Goal: Task Accomplishment & Management: Manage account settings

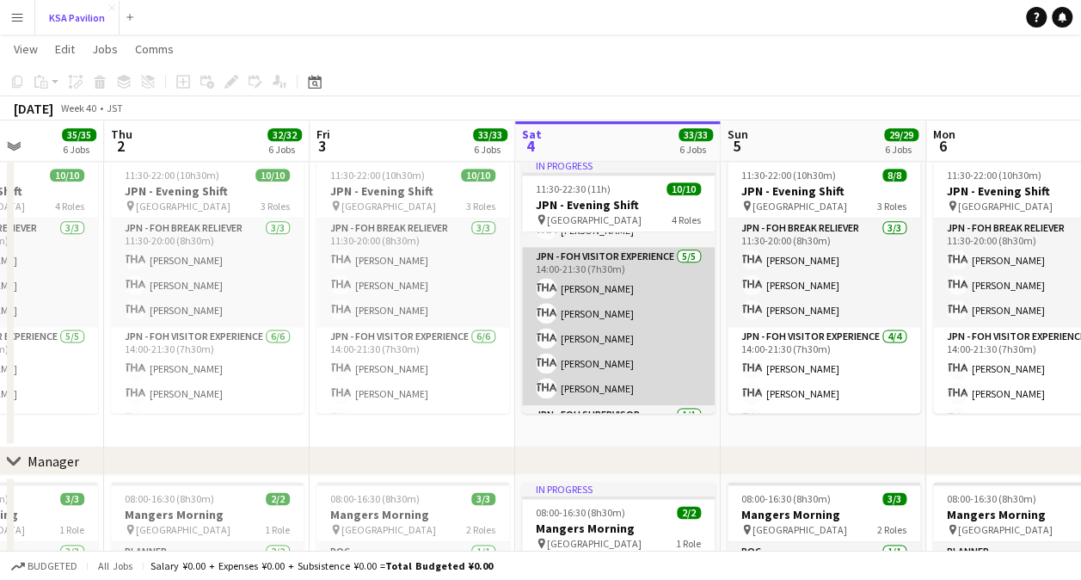
scroll to position [89, 0]
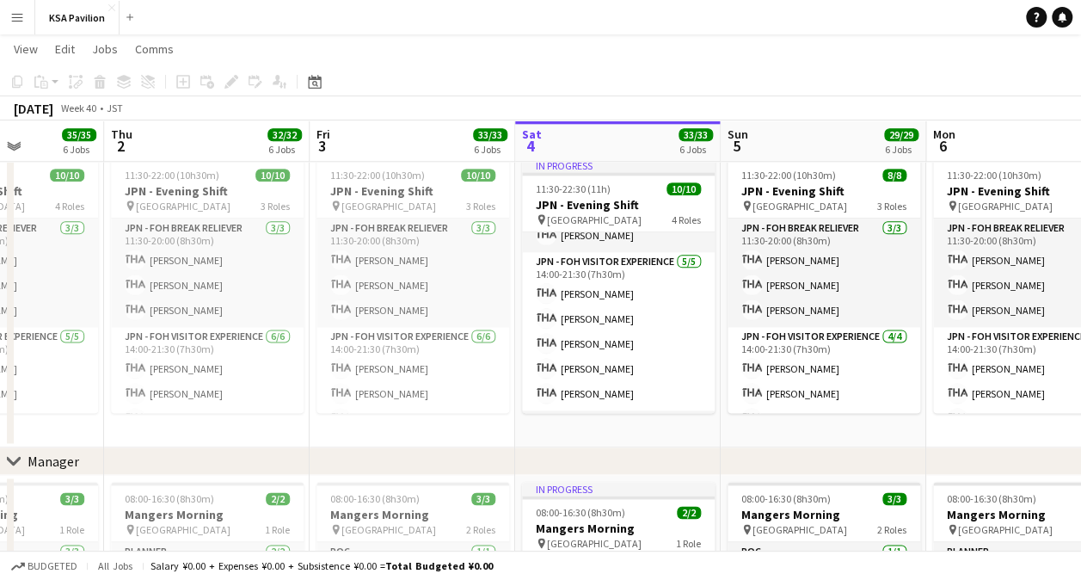
click at [515, 442] on app-date-cell "In progress 08:00-16:00 (8h) 8/8 JPN - Morning Shift pin Saudi Arabia Pavilion …" at bounding box center [618, 168] width 206 height 557
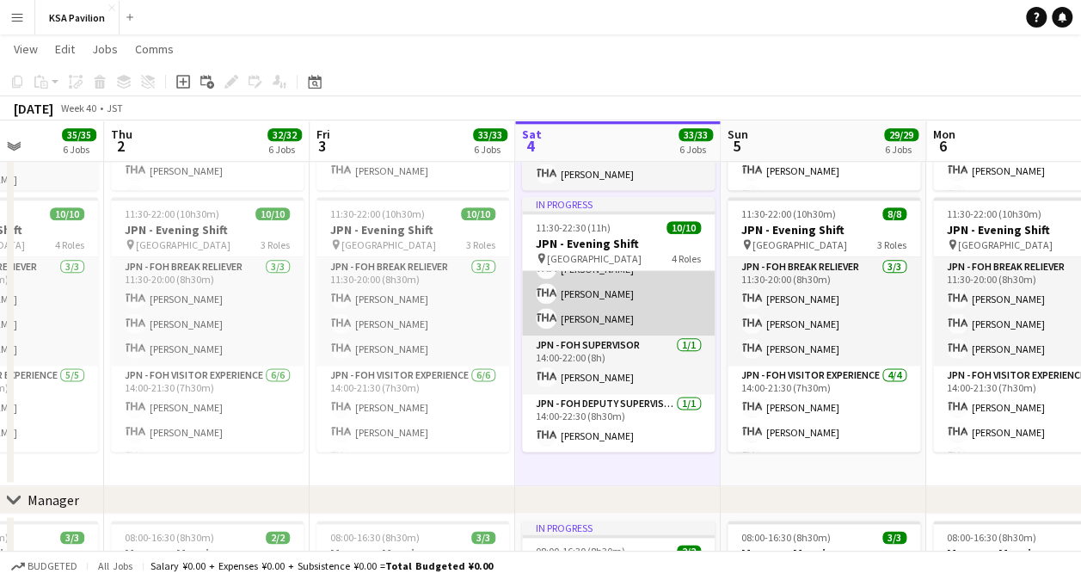
scroll to position [105, 0]
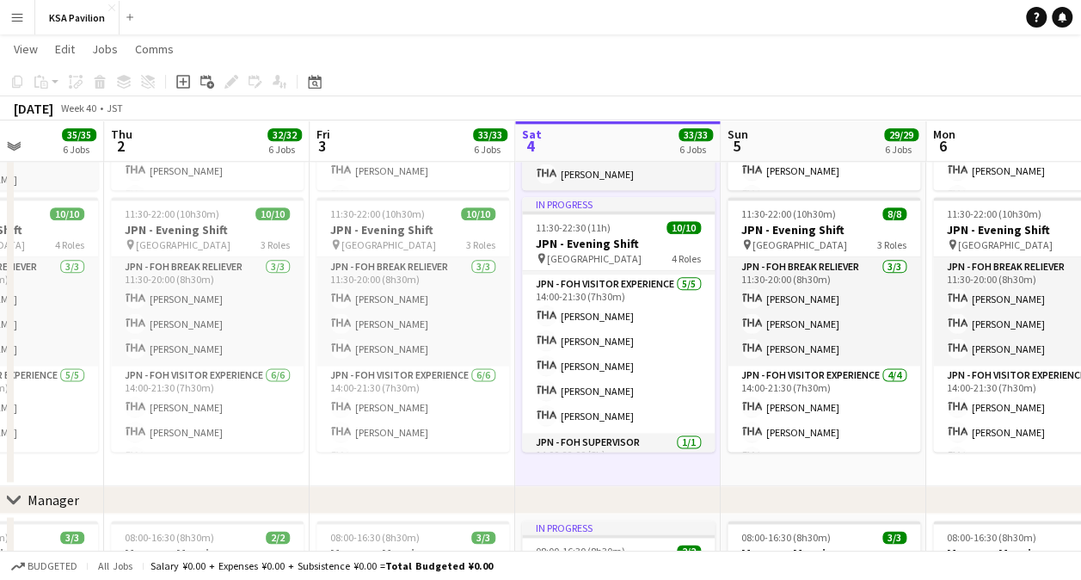
click at [447, 465] on app-date-cell "08:00-16:00 (8h) 7/7 JPN - Morning Shift pin [GEOGRAPHIC_DATA] 2 Roles JPN - FO…" at bounding box center [413, 207] width 206 height 557
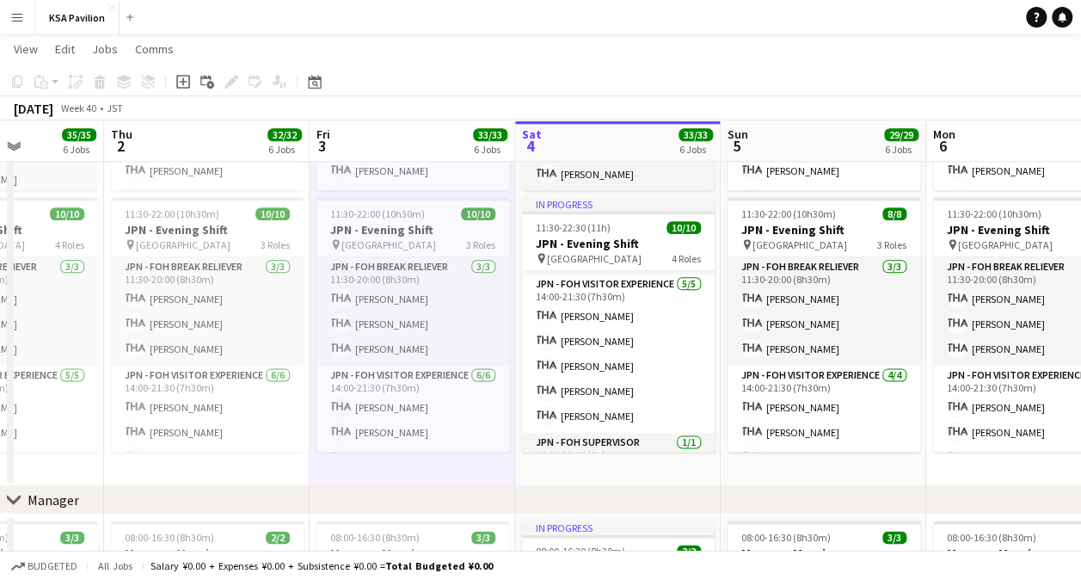
click at [409, 70] on app-toolbar "Copy Paste Paste Ctrl+V Paste with crew Ctrl+Shift+V Paste linked Job [GEOGRAPH…" at bounding box center [540, 81] width 1081 height 29
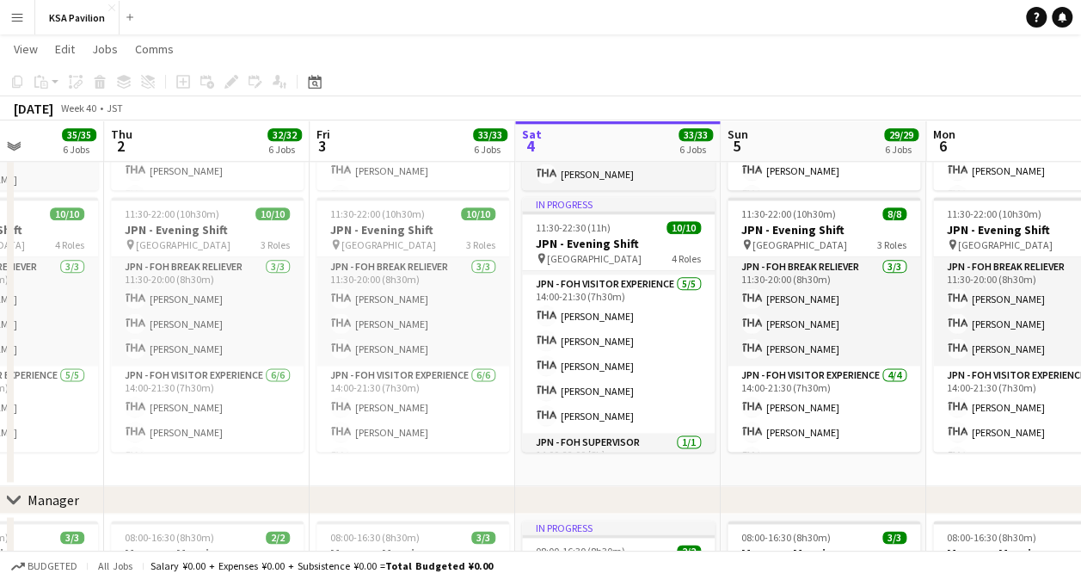
click at [495, 495] on div "chevron-right Manager" at bounding box center [540, 500] width 1081 height 28
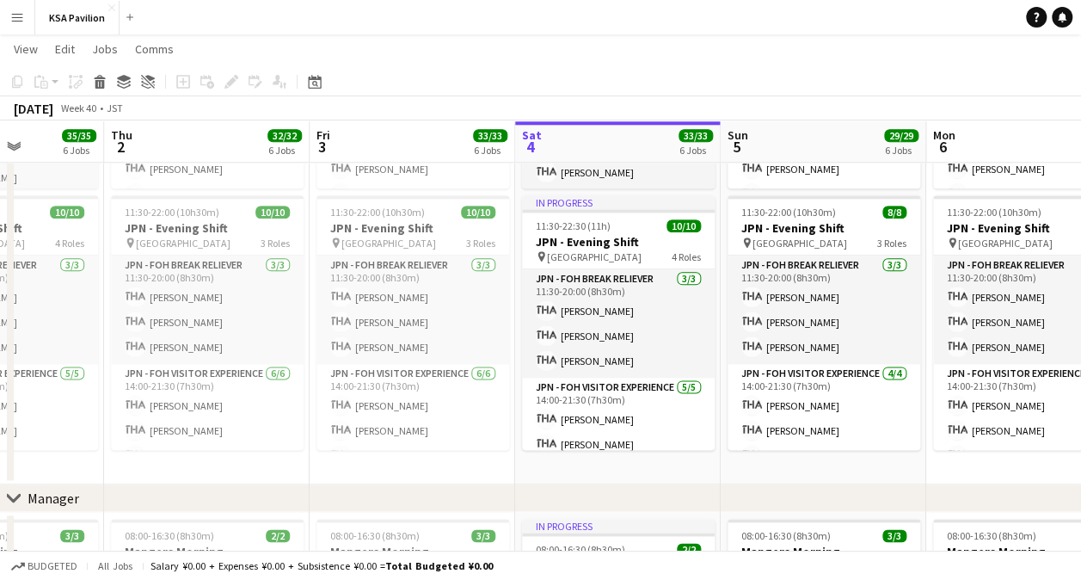
scroll to position [930, 0]
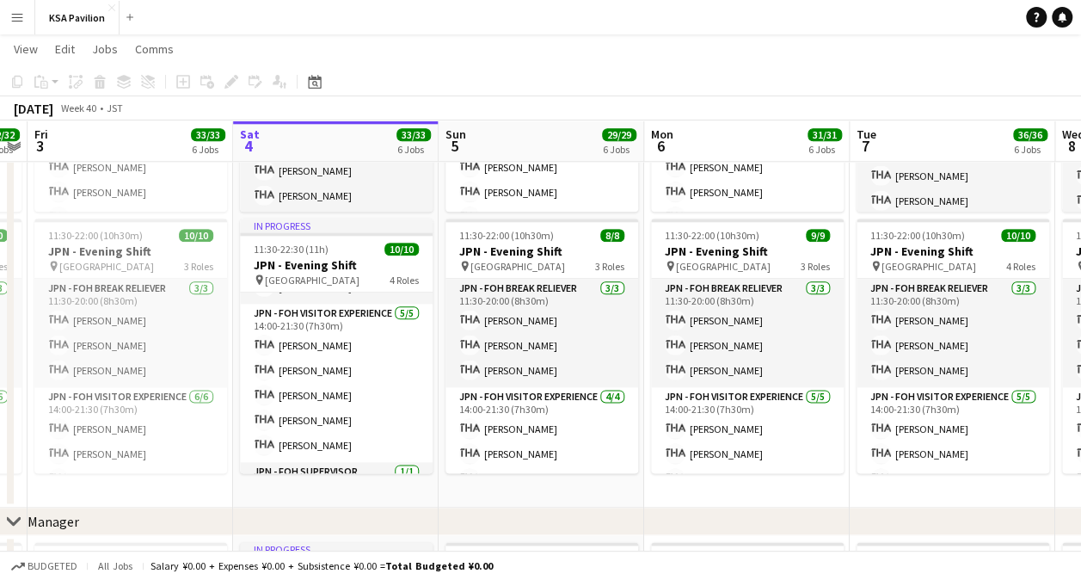
scroll to position [96, 0]
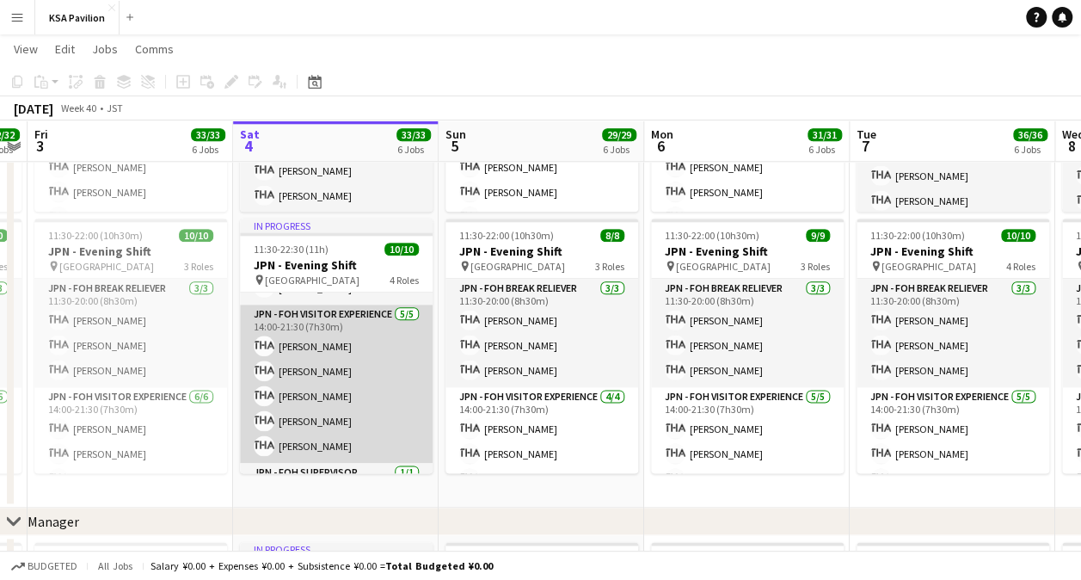
click at [355, 353] on app-card-role "JPN - FOH Visitor Experience 5/5 14:00-21:30 (7h30m) Sachiko KATO Megumi KOYAMA…" at bounding box center [336, 383] width 193 height 158
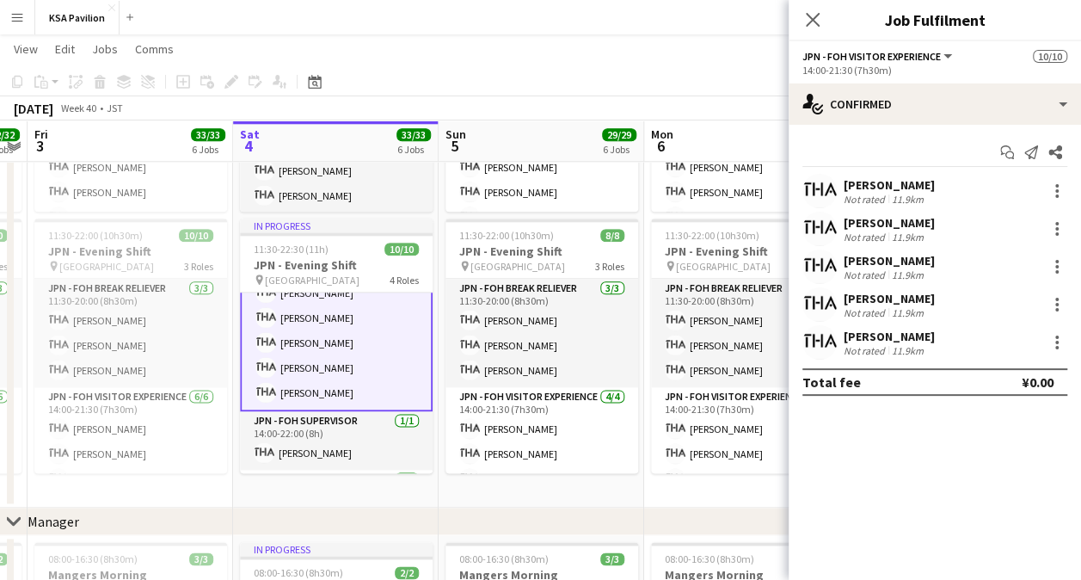
scroll to position [179, 0]
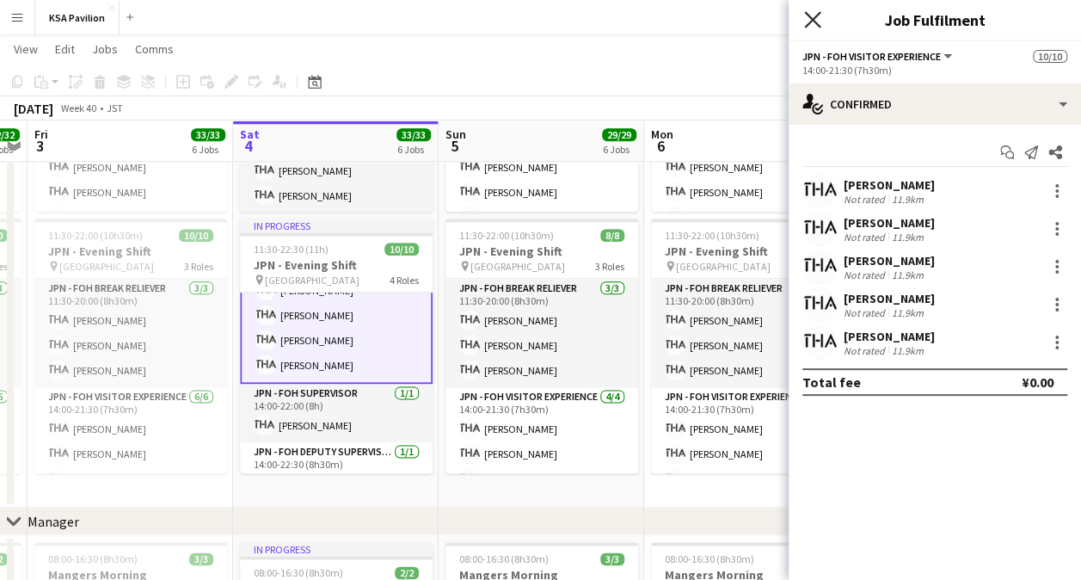
click at [812, 26] on icon "Close pop-in" at bounding box center [812, 19] width 16 height 16
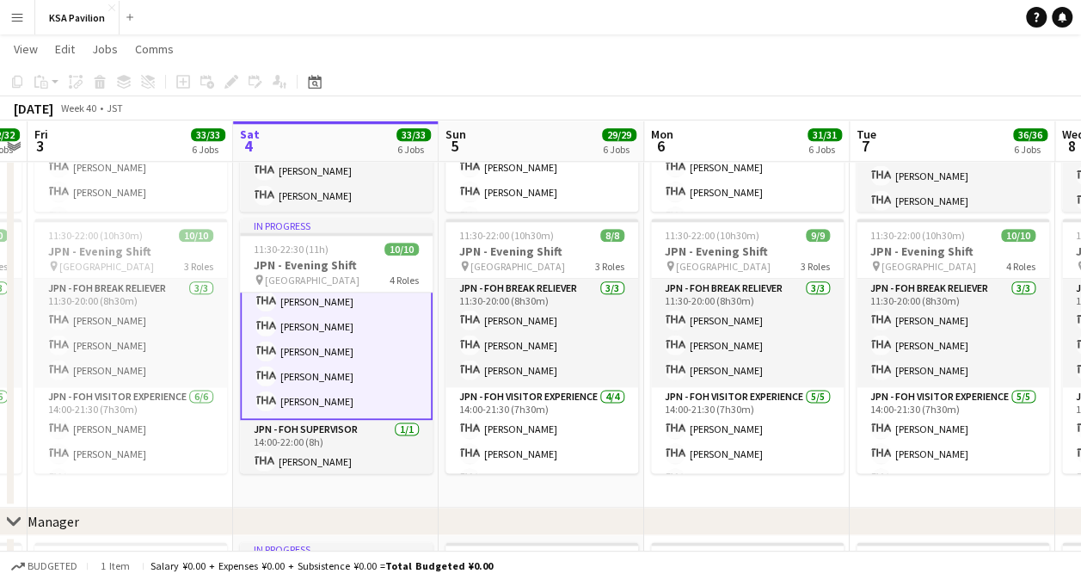
scroll to position [144, 0]
click at [1072, 84] on app-toolbar "Copy Paste Paste Ctrl+V Paste with crew Ctrl+Shift+V Paste linked Job [GEOGRAPH…" at bounding box center [540, 81] width 1081 height 29
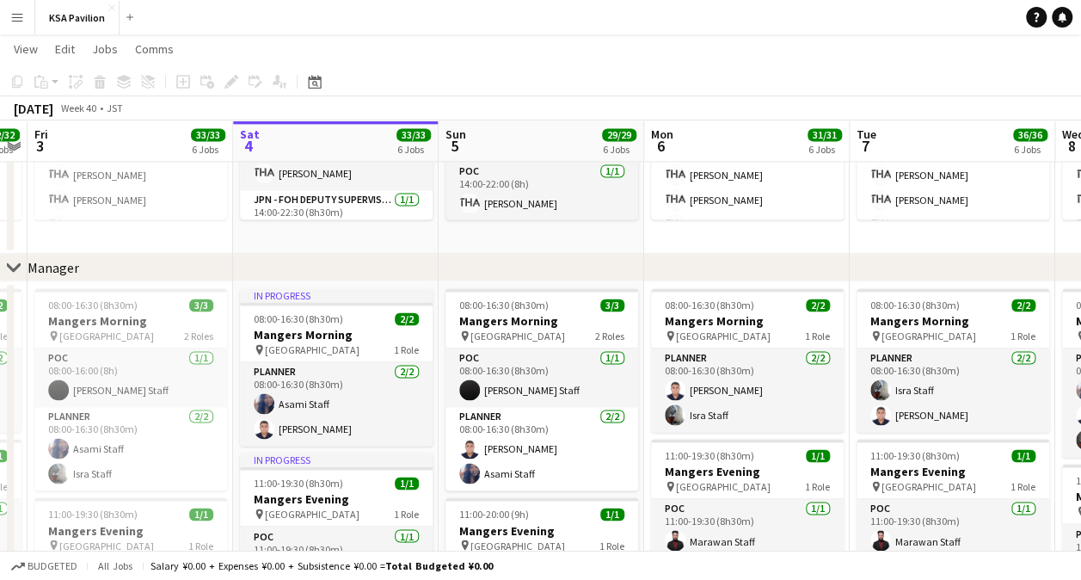
scroll to position [1271, 0]
